Goal: Information Seeking & Learning: Compare options

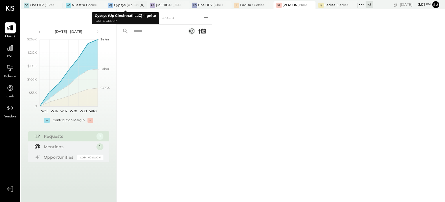
click at [123, 6] on div "Gypsys (Up Cincinnati LLC) - Ignite" at bounding box center [126, 5] width 24 height 5
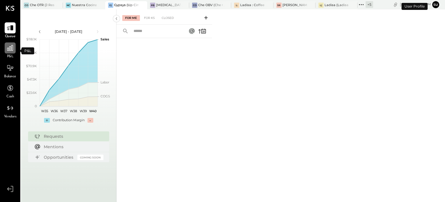
click at [10, 48] on icon at bounding box center [10, 48] width 8 height 8
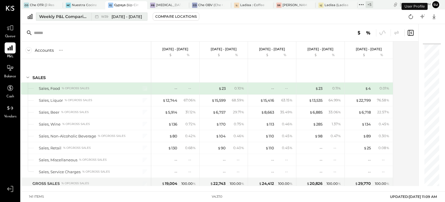
click at [100, 17] on div "W39 [DATE] - [DATE]" at bounding box center [117, 17] width 53 height 8
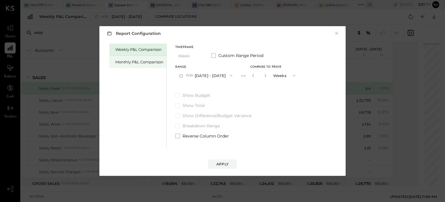
click at [146, 64] on div "Monthly P&L Comparison" at bounding box center [139, 62] width 48 height 6
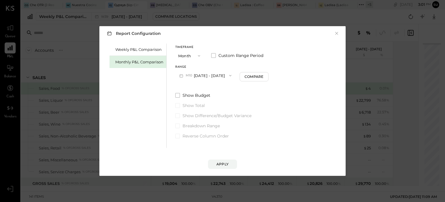
click at [197, 57] on icon "button" at bounding box center [199, 55] width 5 height 5
click at [184, 75] on span "YTD" at bounding box center [183, 76] width 6 height 4
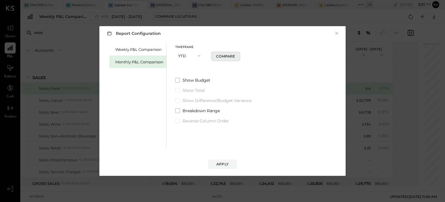
click at [235, 55] on button "Compare" at bounding box center [225, 56] width 29 height 9
click at [232, 55] on icon "button" at bounding box center [233, 55] width 3 height 3
type input "*"
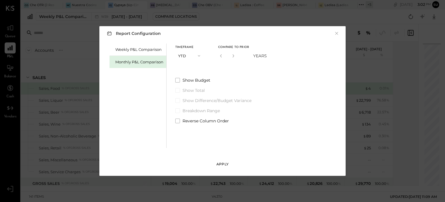
click at [222, 162] on div "Apply" at bounding box center [223, 163] width 12 height 5
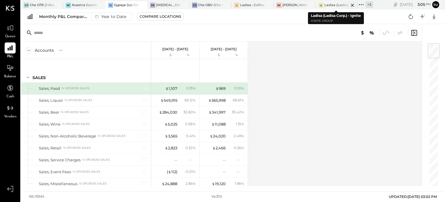
click at [339, 5] on div at bounding box center [348, 5] width 20 height 8
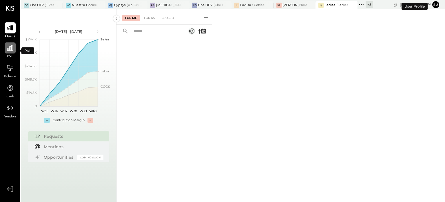
click at [12, 47] on icon at bounding box center [10, 48] width 8 height 8
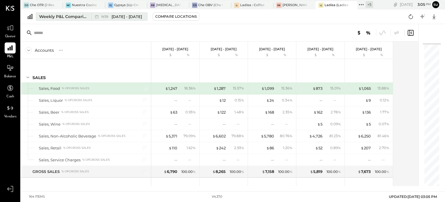
click at [113, 17] on span "[DATE] - [DATE]" at bounding box center [127, 17] width 30 height 6
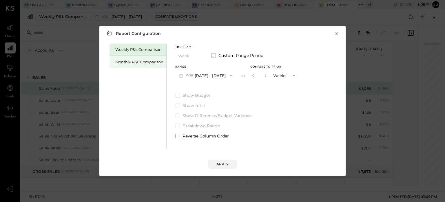
click at [139, 61] on div "Monthly P&L Comparison" at bounding box center [139, 62] width 48 height 6
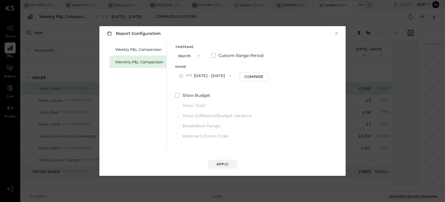
click at [200, 56] on icon "button" at bounding box center [199, 55] width 2 height 1
click at [193, 78] on div "YTD" at bounding box center [190, 76] width 28 height 10
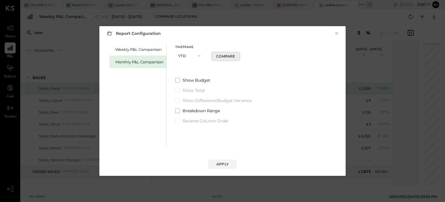
click at [229, 55] on div "Compare" at bounding box center [225, 56] width 19 height 5
click at [232, 55] on icon "button" at bounding box center [233, 55] width 3 height 3
type input "*"
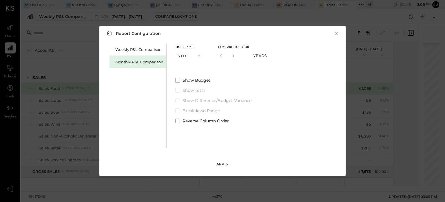
click at [222, 164] on div "Apply" at bounding box center [223, 163] width 12 height 5
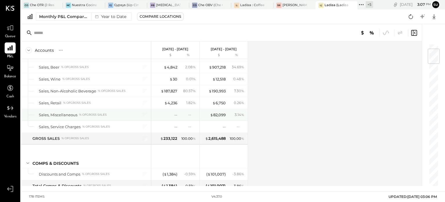
scroll to position [45, 0]
